Goal: Find contact information: Find contact information

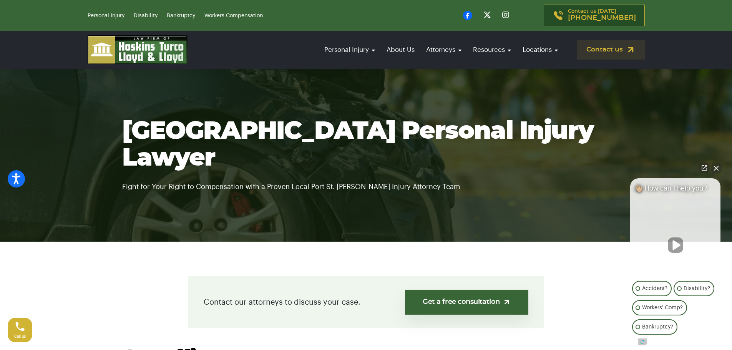
click at [716, 169] on button "Close Intaker Chat Widget" at bounding box center [716, 168] width 11 height 11
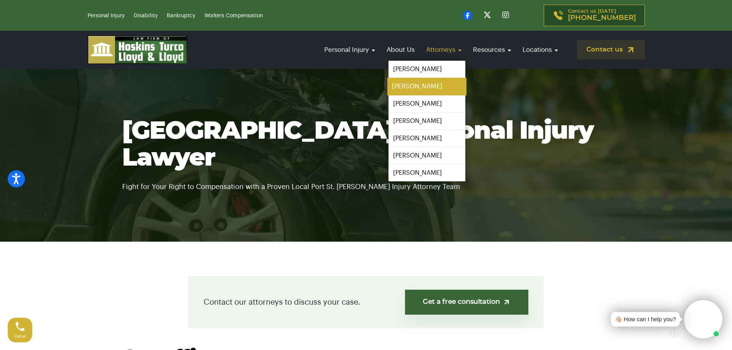
click at [419, 82] on link "[PERSON_NAME]" at bounding box center [427, 86] width 79 height 17
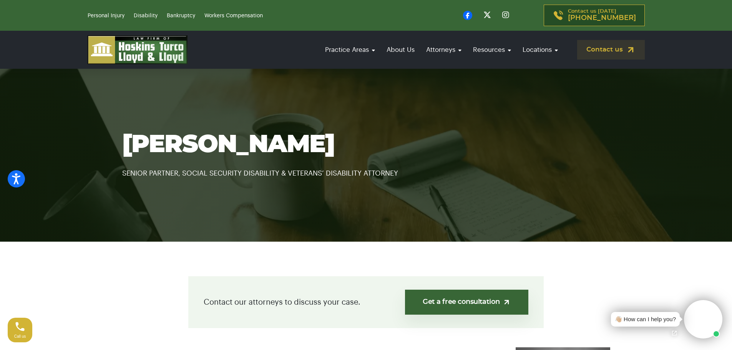
click at [314, 198] on section "Louis Turco SENIOR PARTNER, SOCIAL SECURITY DISABILITY & VETERANS’ DISABILITY A…" at bounding box center [366, 155] width 732 height 173
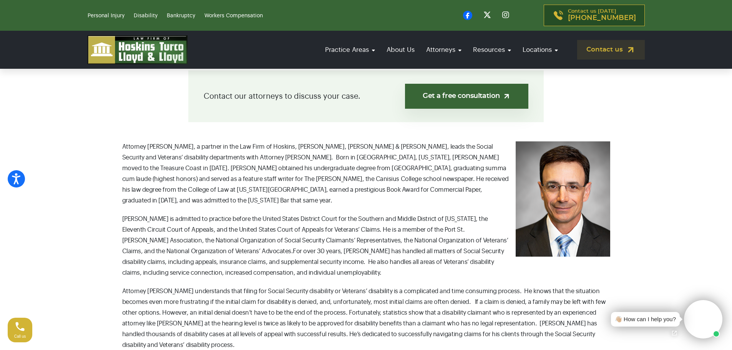
scroll to position [193, 0]
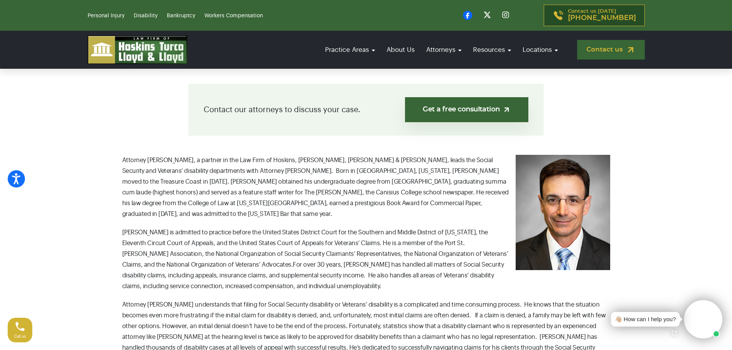
click at [623, 54] on link "Contact us" at bounding box center [611, 50] width 68 height 20
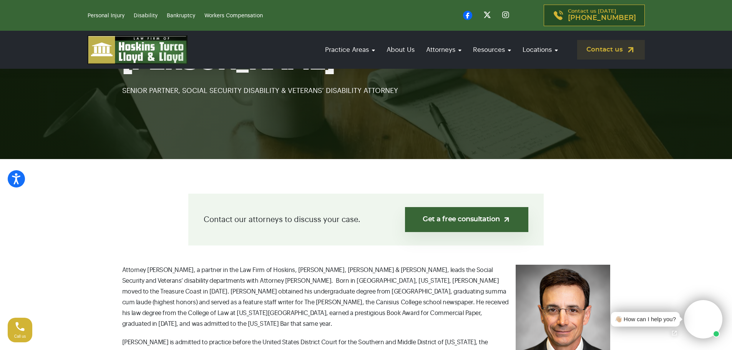
scroll to position [49, 0]
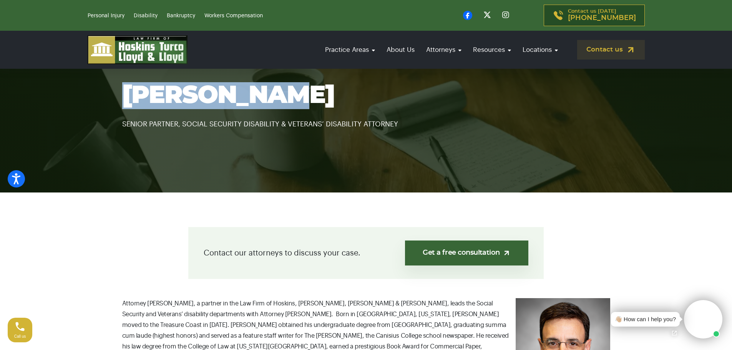
drag, startPoint x: 123, startPoint y: 87, endPoint x: 266, endPoint y: 100, distance: 143.3
click at [266, 100] on h1 "[PERSON_NAME]" at bounding box center [366, 95] width 488 height 27
copy h1 "[PERSON_NAME]"
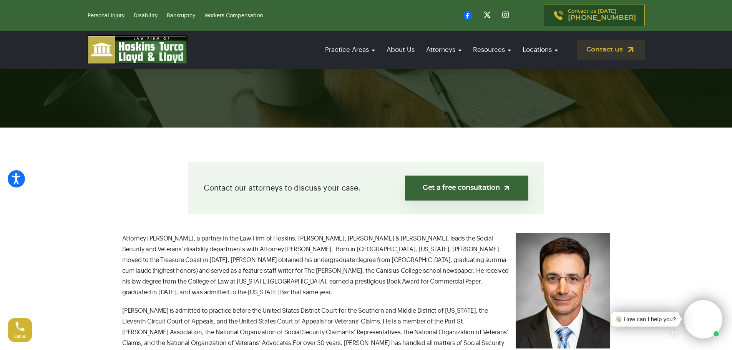
scroll to position [78, 0]
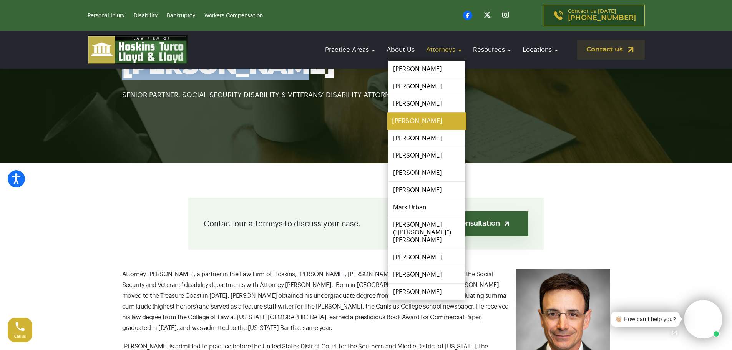
click at [399, 121] on link "[PERSON_NAME]" at bounding box center [427, 121] width 79 height 17
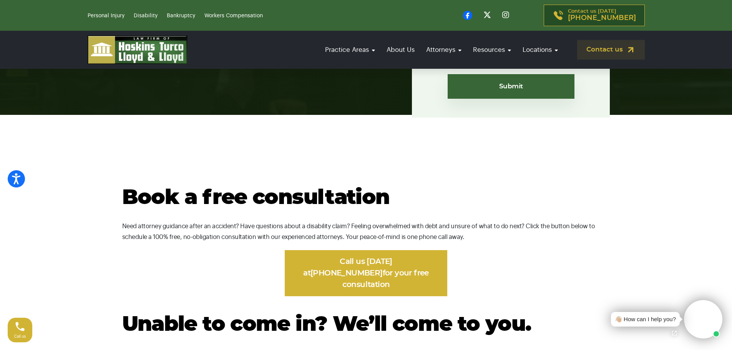
scroll to position [409, 0]
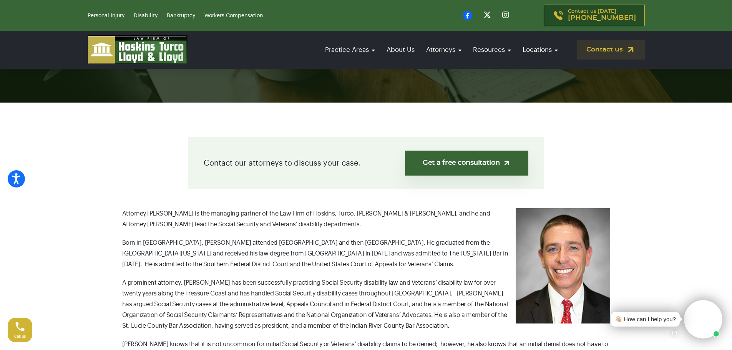
scroll to position [43, 0]
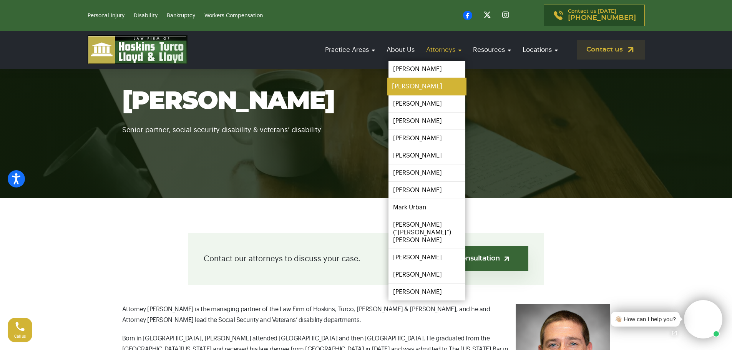
click at [424, 85] on link "[PERSON_NAME]" at bounding box center [427, 86] width 79 height 17
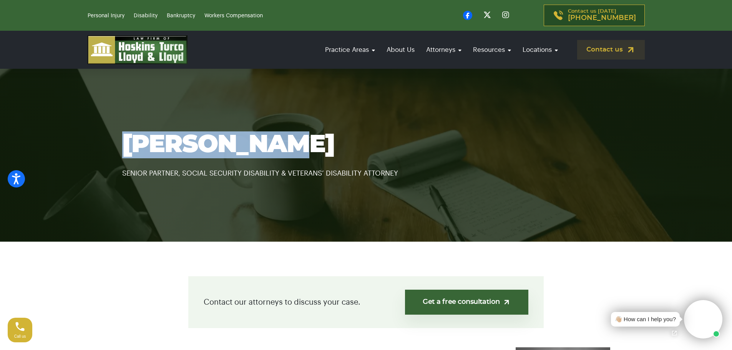
drag, startPoint x: 731, startPoint y: 53, endPoint x: 733, endPoint y: 94, distance: 41.2
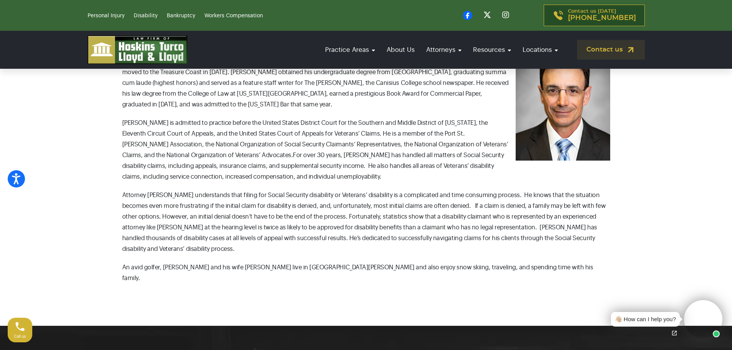
scroll to position [316, 0]
